Goal: Book appointment/travel/reservation

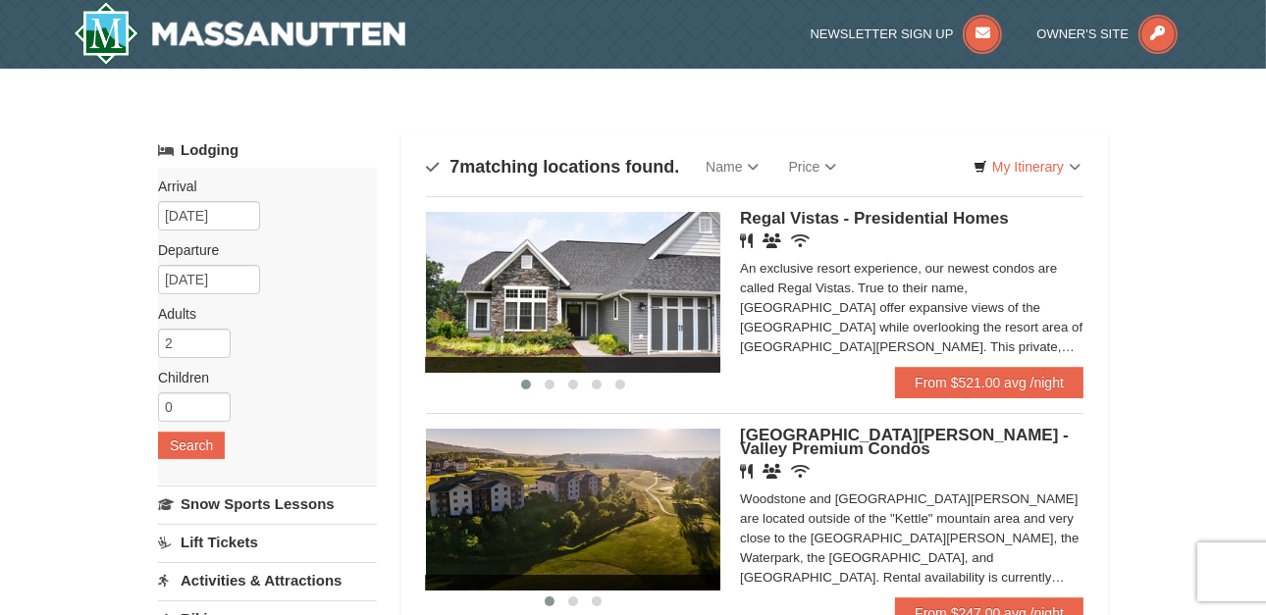
click at [242, 542] on link "Lift Tickets" at bounding box center [267, 542] width 219 height 36
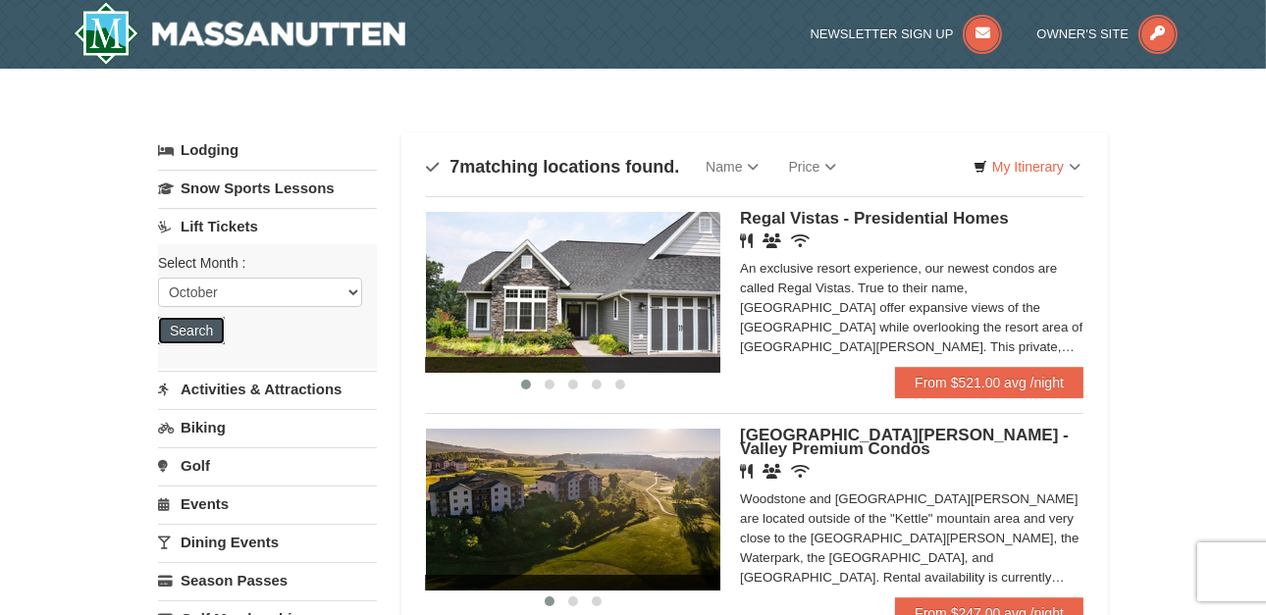
click at [192, 332] on button "Search" at bounding box center [191, 330] width 67 height 27
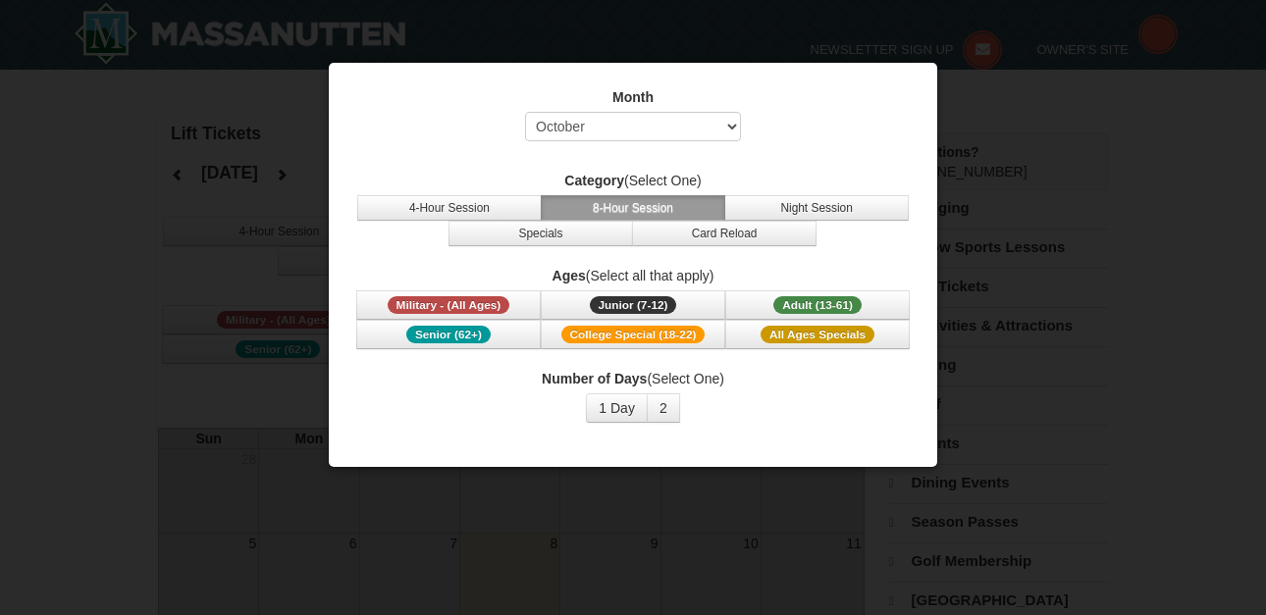
select select "10"
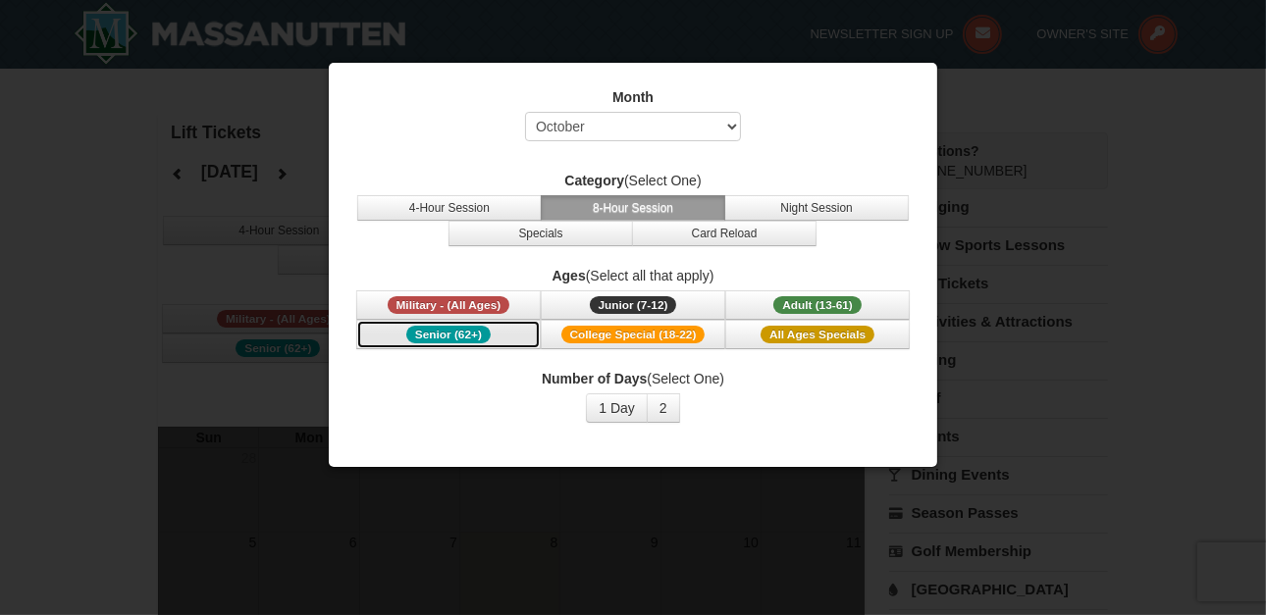
click at [463, 334] on span "Senior (62+)" at bounding box center [448, 335] width 84 height 18
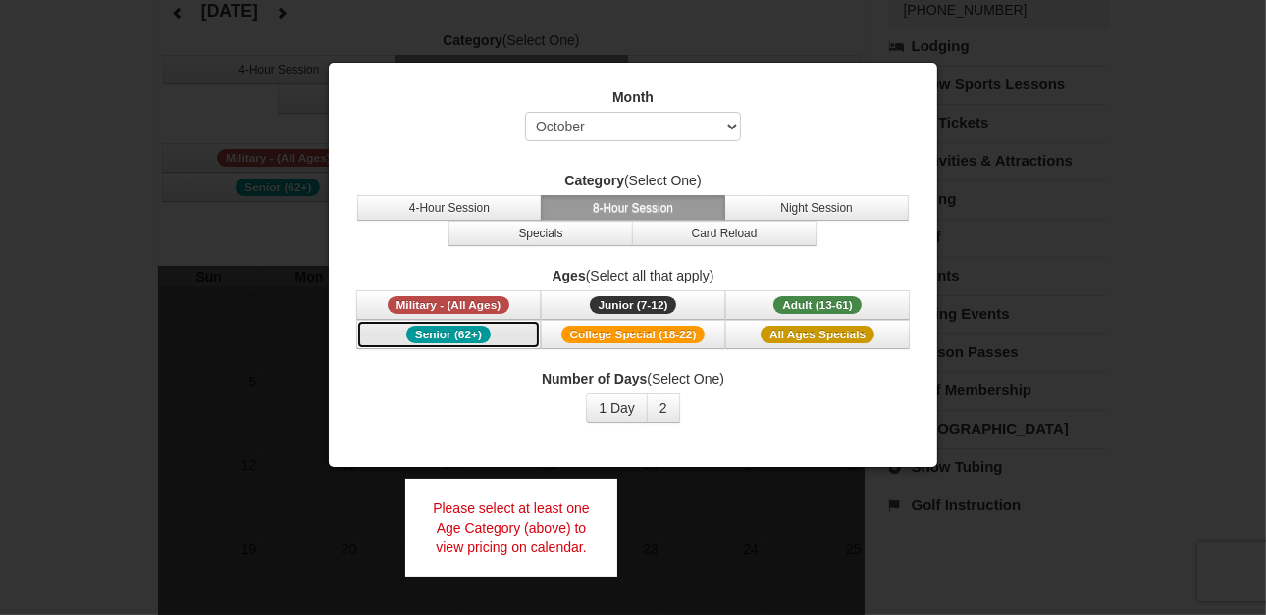
scroll to position [196, 0]
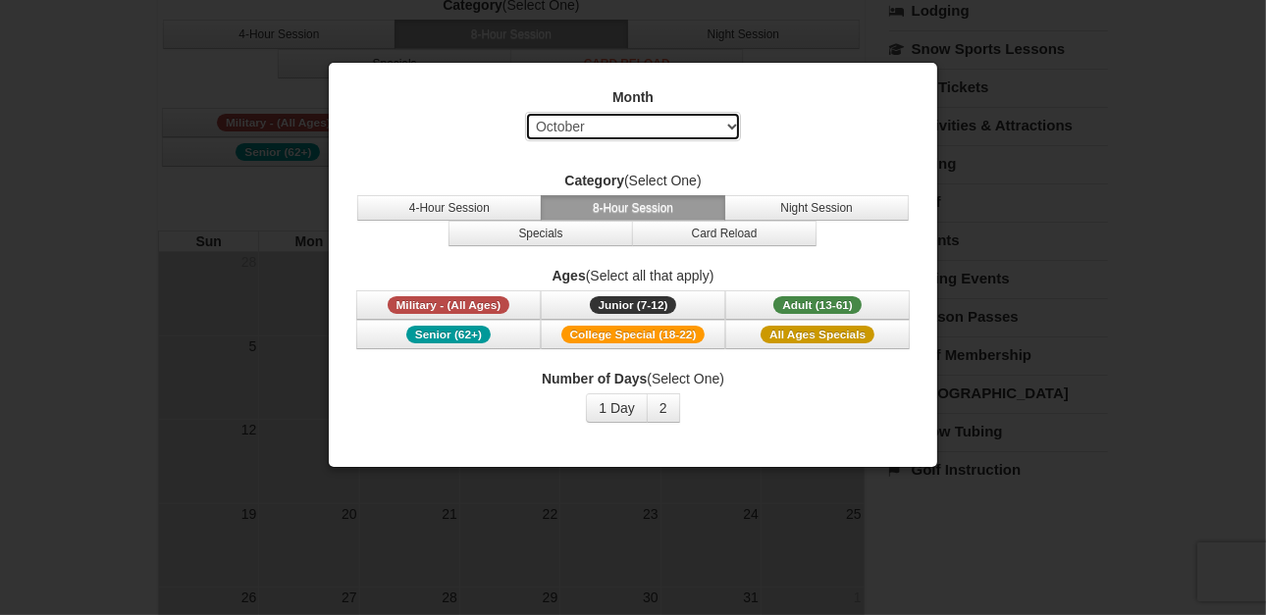
click at [727, 127] on select "Select October November December January February March April May June July Aug…" at bounding box center [633, 126] width 216 height 29
click at [525, 112] on select "Select October November December January February March April May June July Aug…" at bounding box center [633, 126] width 216 height 29
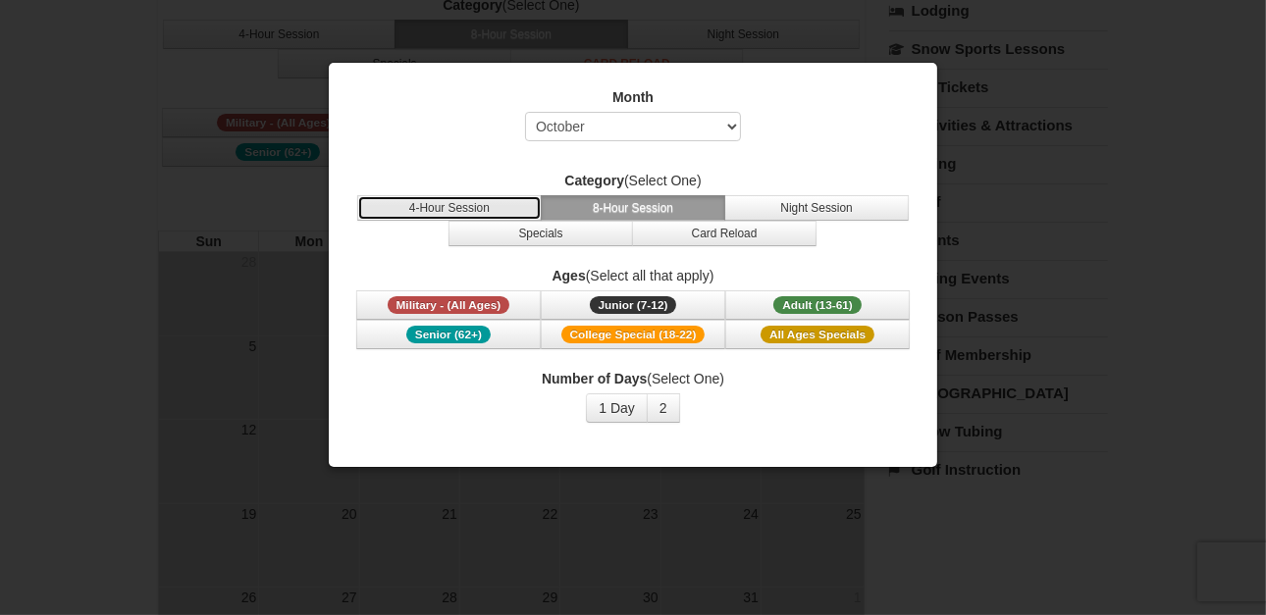
click at [481, 210] on button "4-Hour Session" at bounding box center [449, 208] width 184 height 26
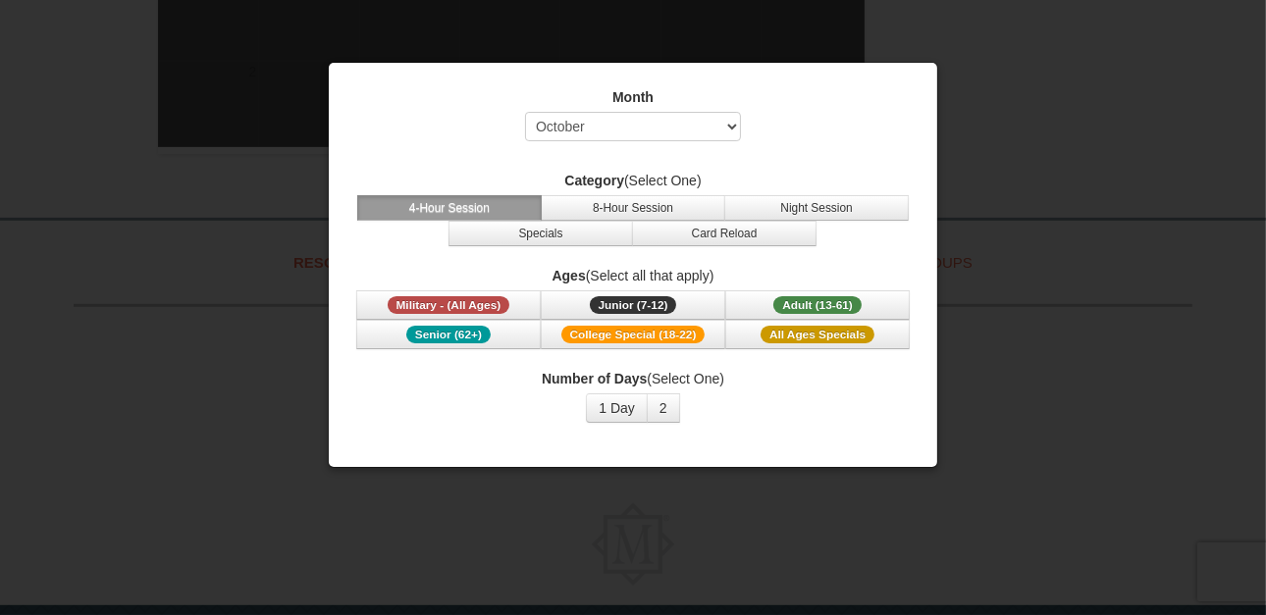
scroll to position [774, 0]
